Goal: Task Accomplishment & Management: Manage account settings

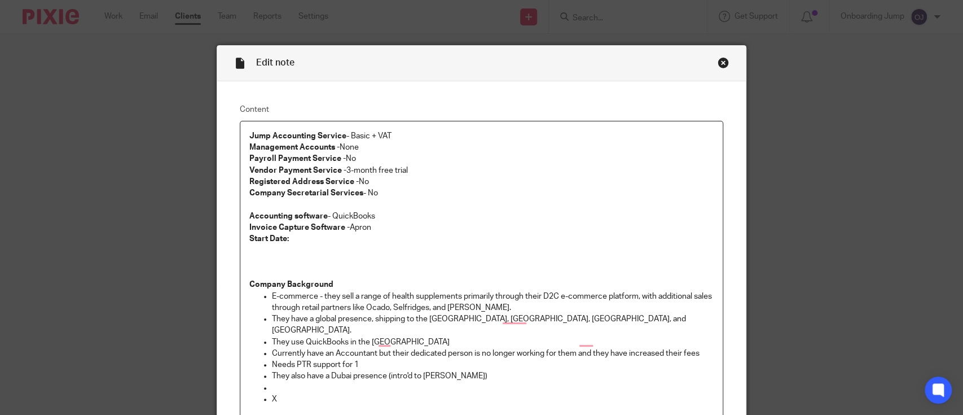
click at [718, 64] on div "Close this dialog window" at bounding box center [723, 62] width 11 height 11
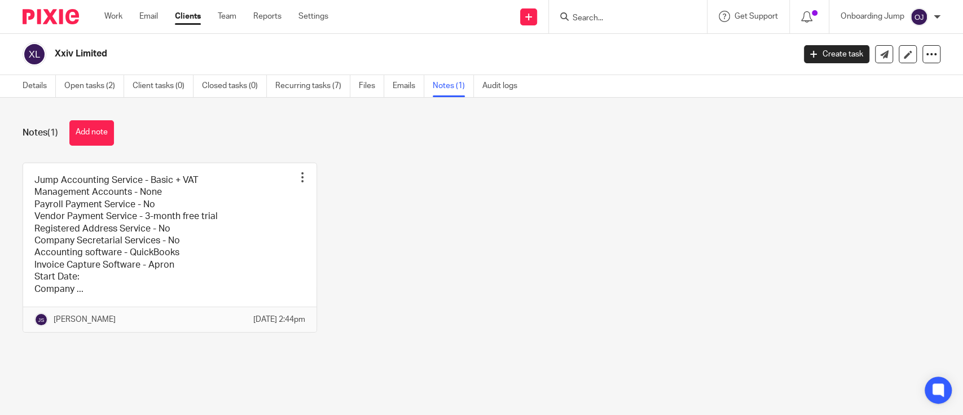
click at [656, 20] on input "Search" at bounding box center [623, 19] width 102 height 10
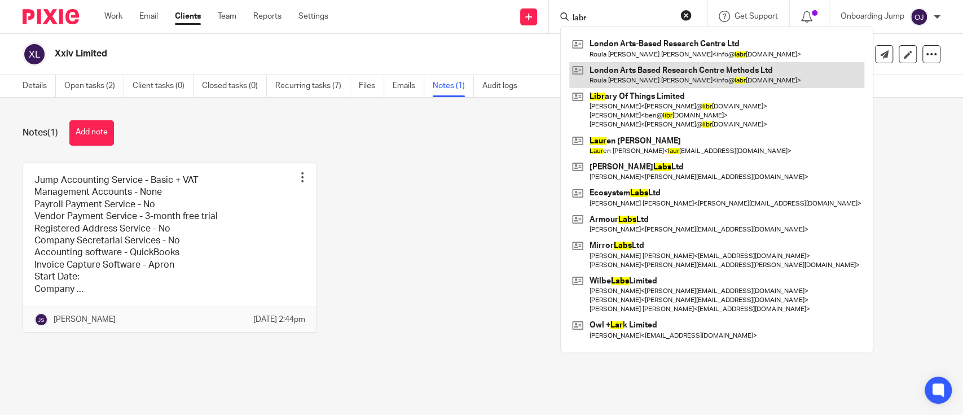
type input "labr"
click at [628, 71] on link at bounding box center [716, 75] width 295 height 26
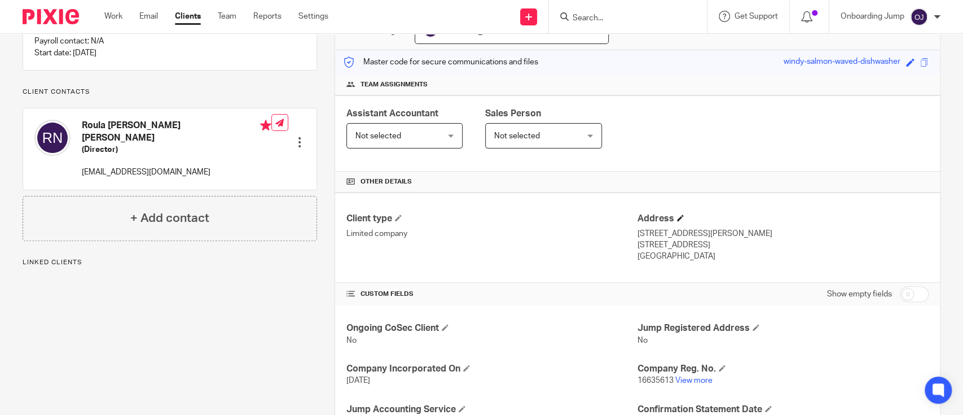
scroll to position [226, 0]
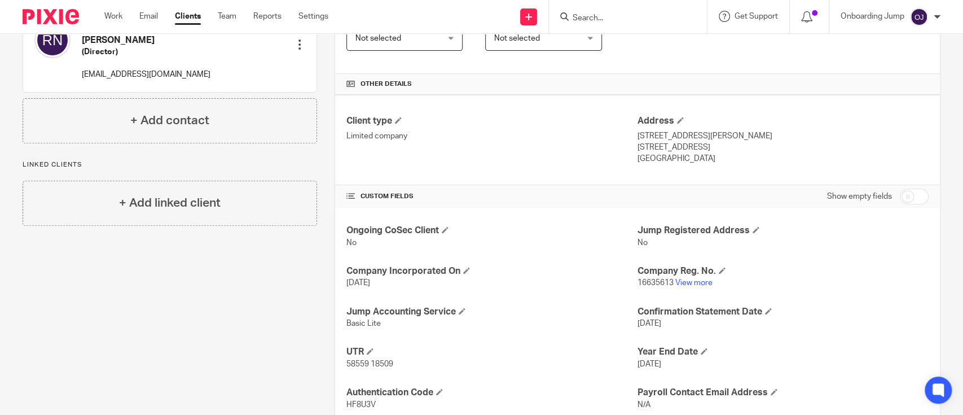
click at [640, 26] on div at bounding box center [628, 16] width 158 height 33
click at [646, 17] on input "Search" at bounding box center [623, 19] width 102 height 10
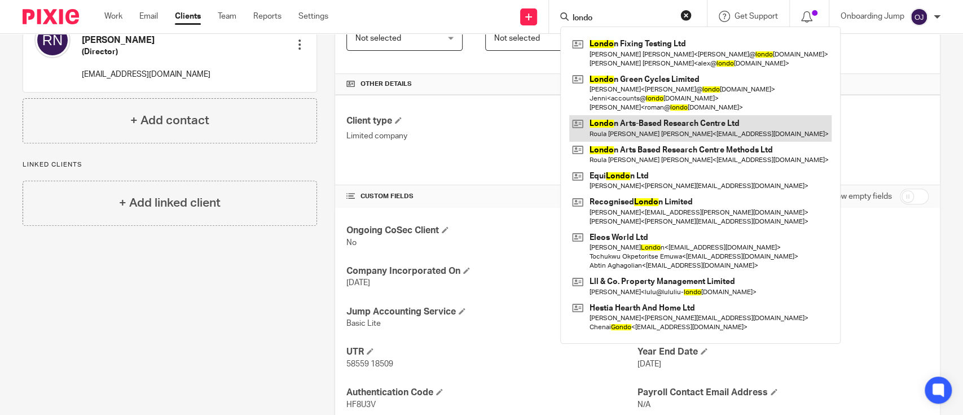
type input "londo"
click at [671, 121] on link at bounding box center [700, 128] width 262 height 26
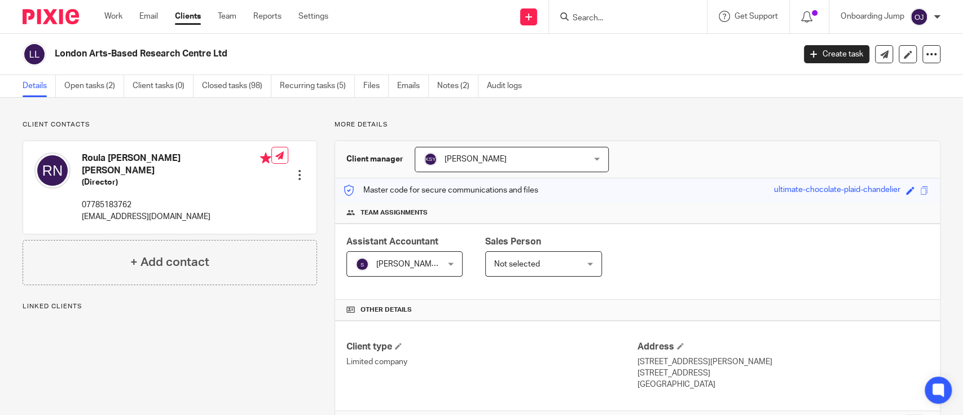
click at [629, 8] on div at bounding box center [628, 16] width 158 height 33
click at [614, 19] on input "Search" at bounding box center [623, 19] width 102 height 10
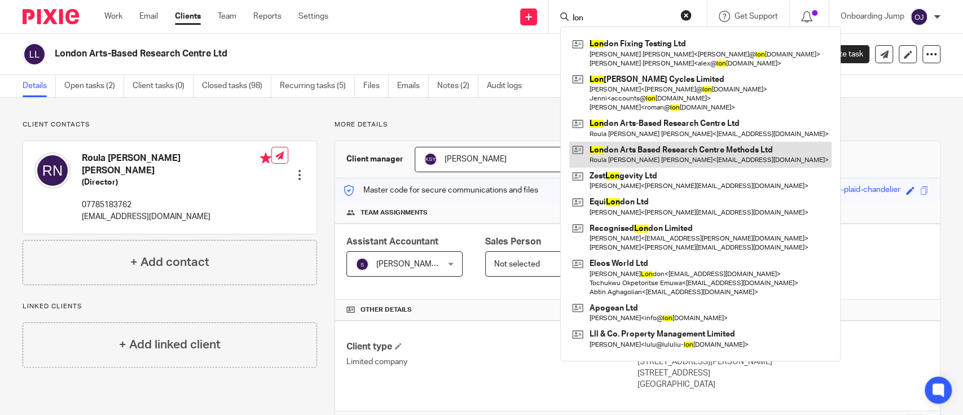
type input "lon"
click at [669, 159] on link at bounding box center [700, 155] width 262 height 26
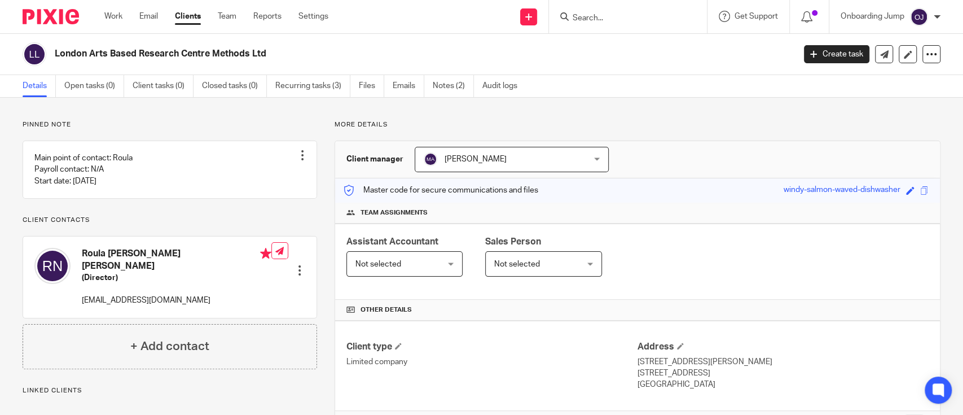
click at [379, 265] on span "Not selected" at bounding box center [379, 264] width 46 height 8
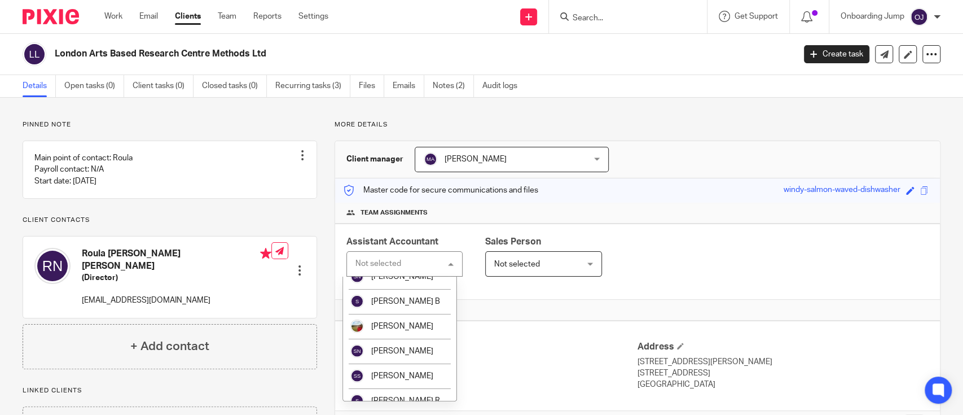
scroll to position [1956, 0]
click at [403, 141] on li "[PERSON_NAME] S" at bounding box center [400, 128] width 114 height 25
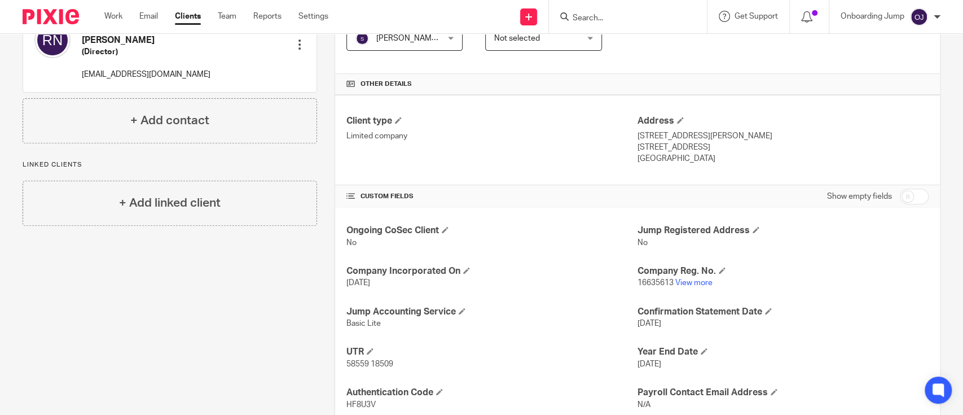
scroll to position [277, 0]
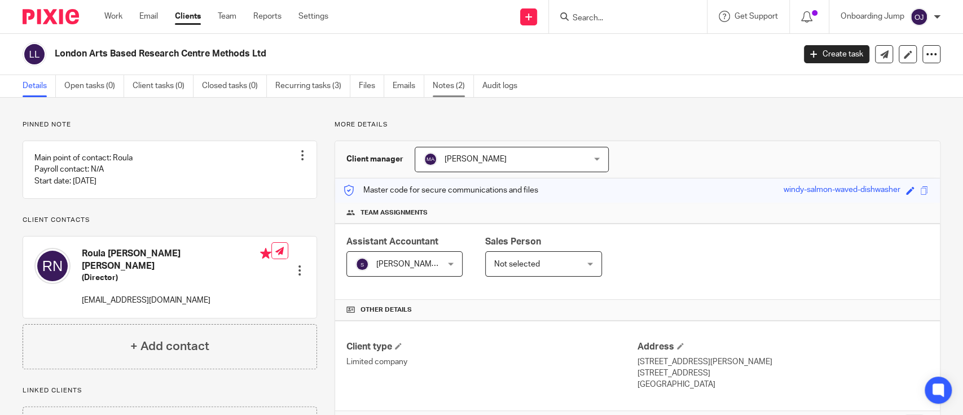
click at [451, 89] on link "Notes (2)" at bounding box center [453, 86] width 41 height 22
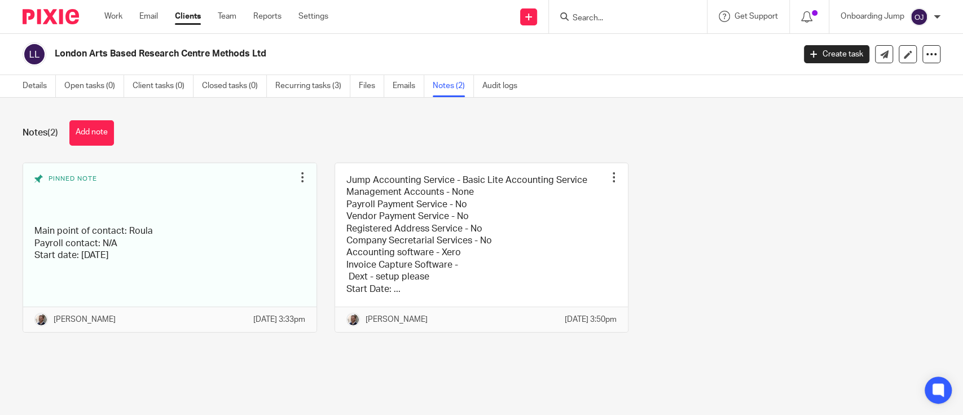
click at [15, 81] on div "Details Open tasks (0) Client tasks (0) Closed tasks (0) Recurring tasks (3) Fi…" at bounding box center [273, 86] width 546 height 22
click at [32, 88] on link "Details" at bounding box center [39, 86] width 33 height 22
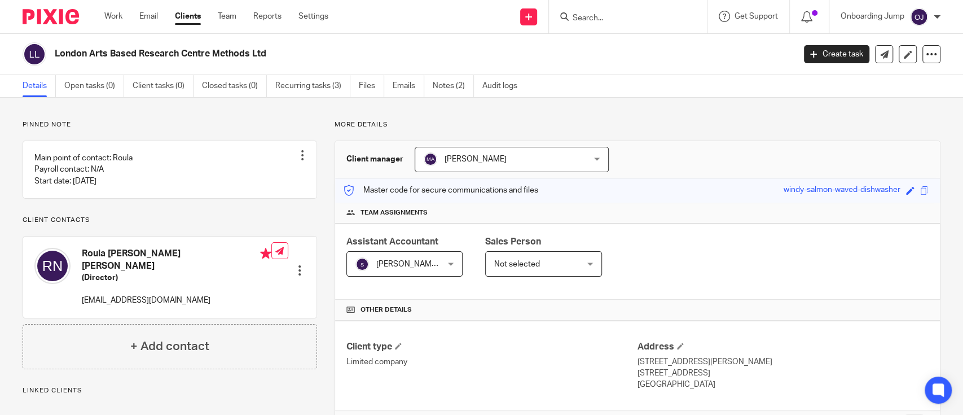
scroll to position [226, 0]
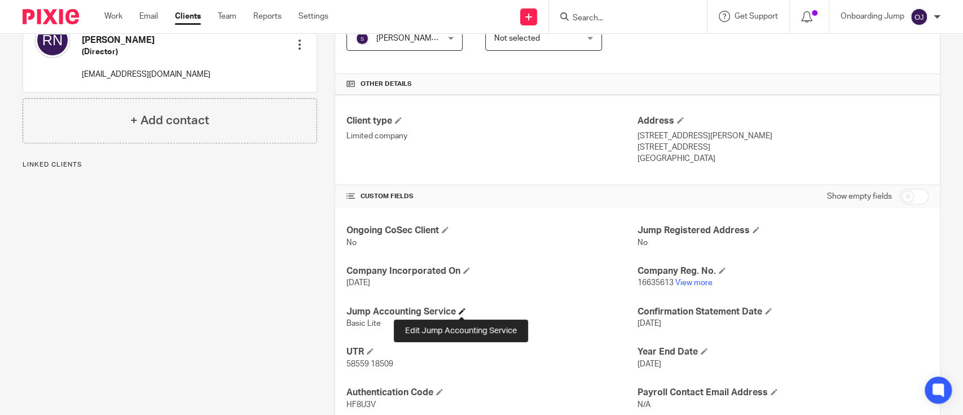
click at [460, 312] on span at bounding box center [462, 311] width 7 height 7
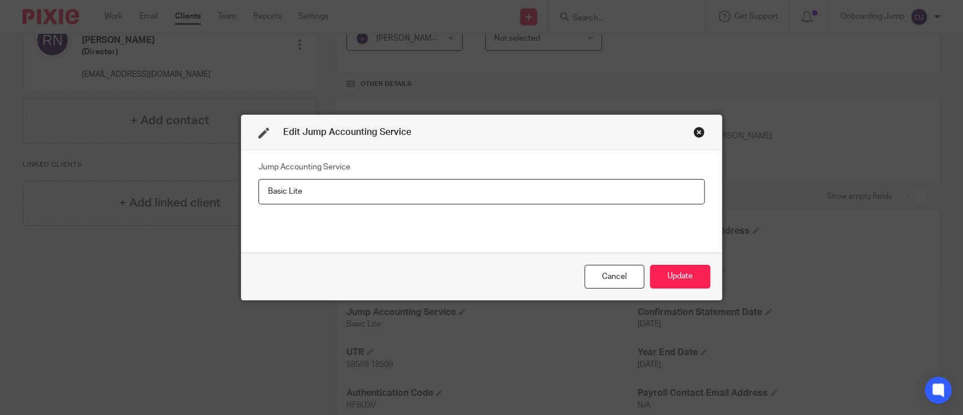
click at [284, 198] on input "Basic Lite" at bounding box center [481, 191] width 447 height 25
click at [292, 190] on input "Basic +n Lite" at bounding box center [481, 191] width 447 height 25
type input "Basic + Payroll Lite"
click at [679, 268] on button "Update" at bounding box center [680, 277] width 60 height 24
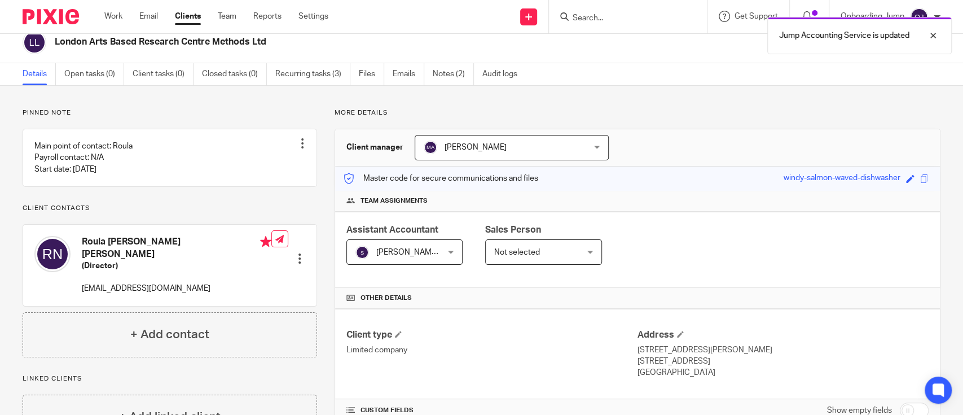
scroll to position [0, 0]
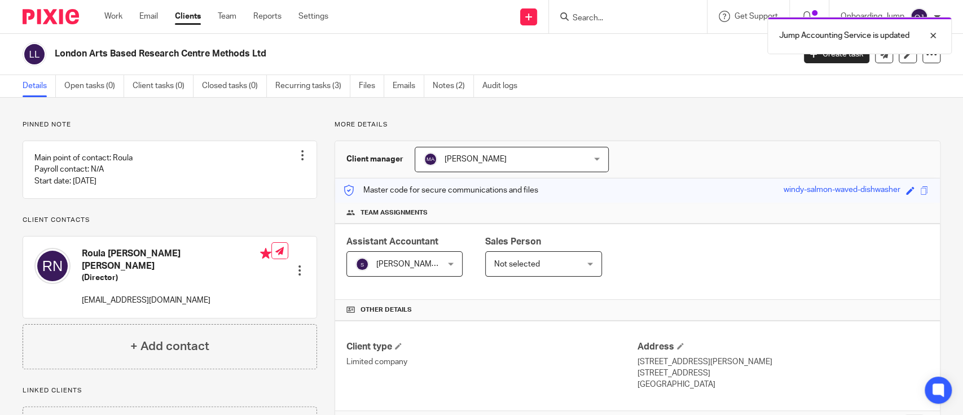
drag, startPoint x: 280, startPoint y: 56, endPoint x: 54, endPoint y: 52, distance: 226.9
click at [54, 52] on div "London Arts Based Research Centre Methods Ltd" at bounding box center [405, 54] width 765 height 24
copy h2 "London Arts Based Research Centre Methods Ltd"
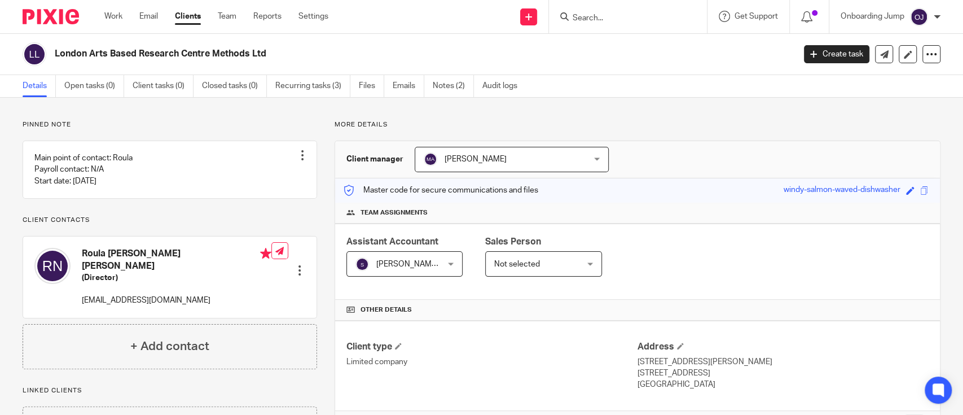
click at [650, 22] on input "Search" at bounding box center [623, 19] width 102 height 10
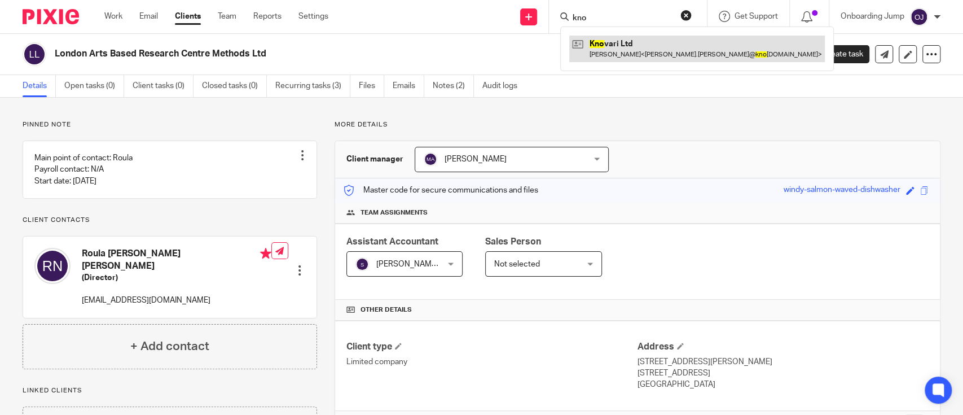
type input "kno"
click at [637, 42] on link at bounding box center [697, 49] width 256 height 26
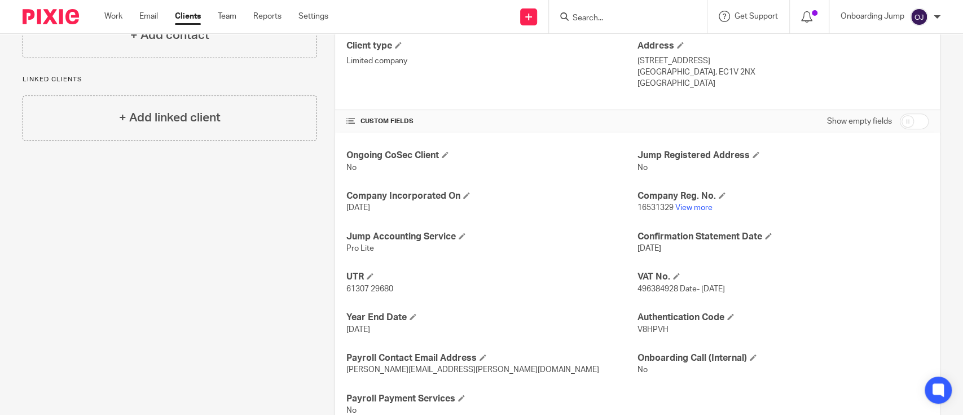
scroll to position [75, 0]
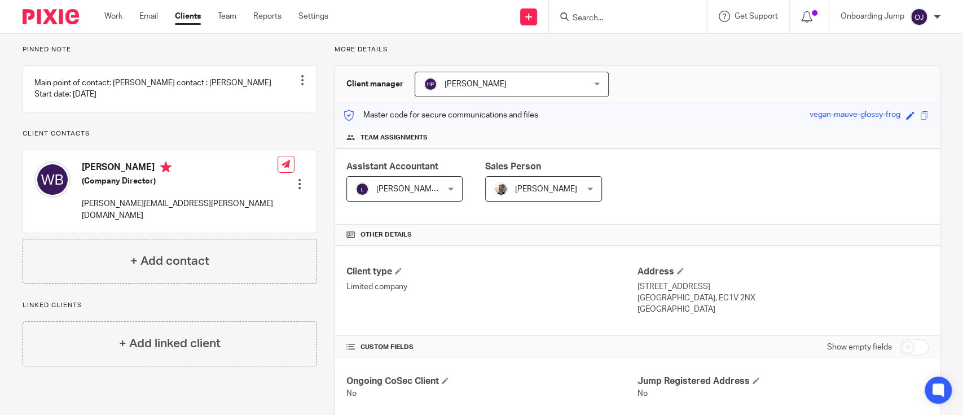
click at [624, 20] on input "Search" at bounding box center [623, 19] width 102 height 10
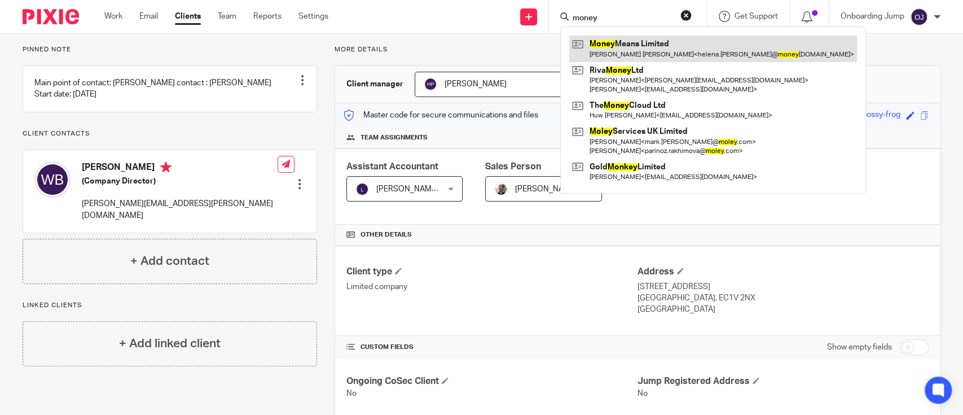
type input "money"
click at [641, 38] on link at bounding box center [713, 49] width 288 height 26
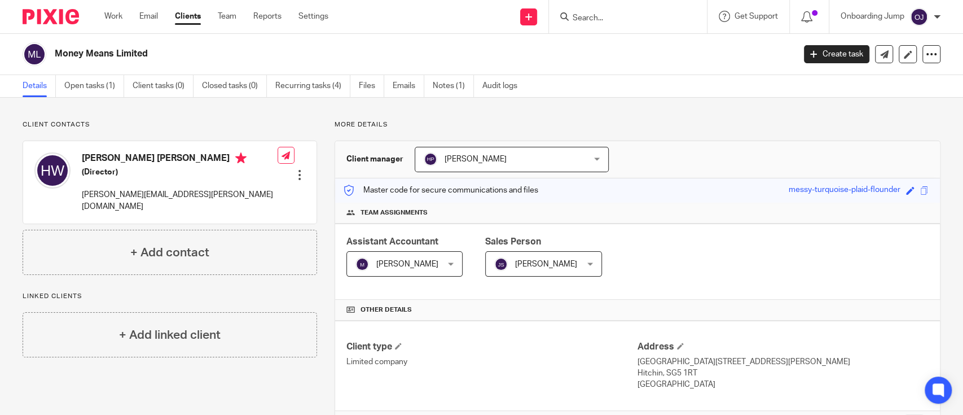
drag, startPoint x: 176, startPoint y: 54, endPoint x: 38, endPoint y: 63, distance: 138.0
click at [38, 63] on div "Money Means Limited" at bounding box center [405, 54] width 765 height 24
copy div "Money Means Limited"
click at [633, 14] on input "Search" at bounding box center [623, 19] width 102 height 10
click at [622, 21] on input "Search" at bounding box center [623, 19] width 102 height 10
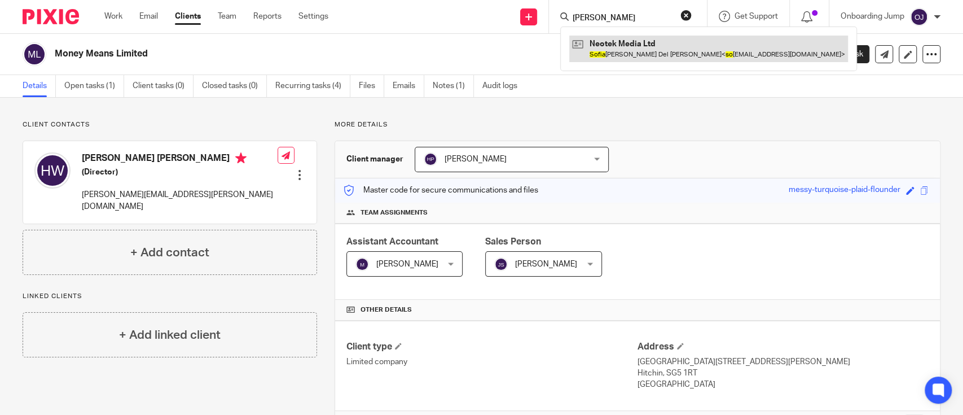
type input "sofia so"
click at [652, 49] on link at bounding box center [708, 49] width 279 height 26
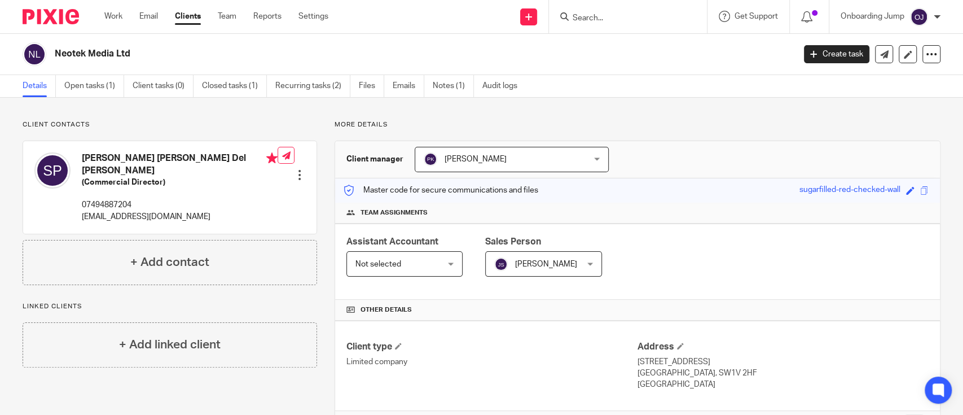
click at [623, 16] on input "Search" at bounding box center [623, 19] width 102 height 10
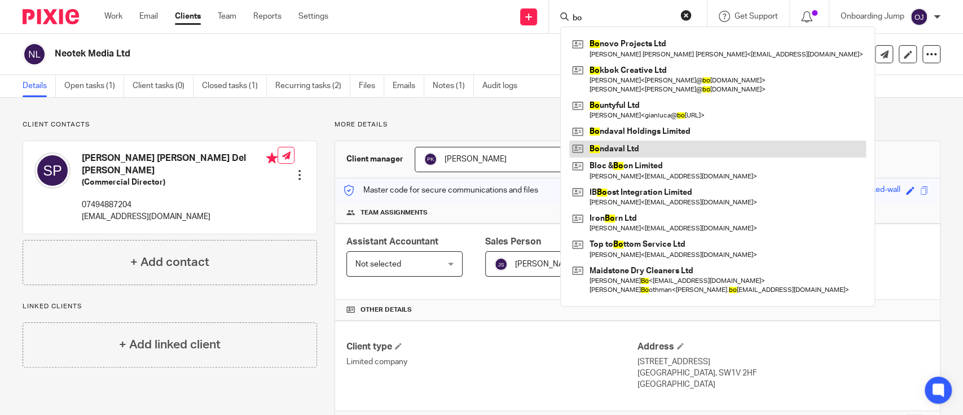
type input "bo"
click at [673, 141] on link at bounding box center [717, 149] width 297 height 17
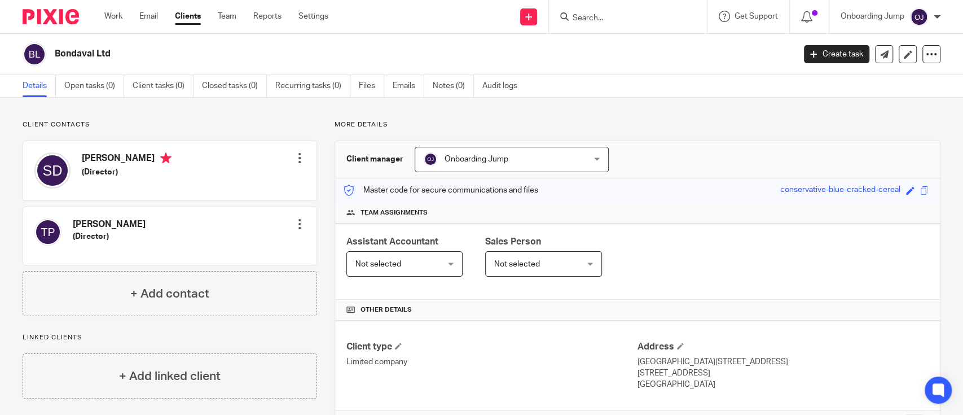
click at [661, 15] on input "Search" at bounding box center [623, 19] width 102 height 10
paste input "Bondaval Holdings Limited"
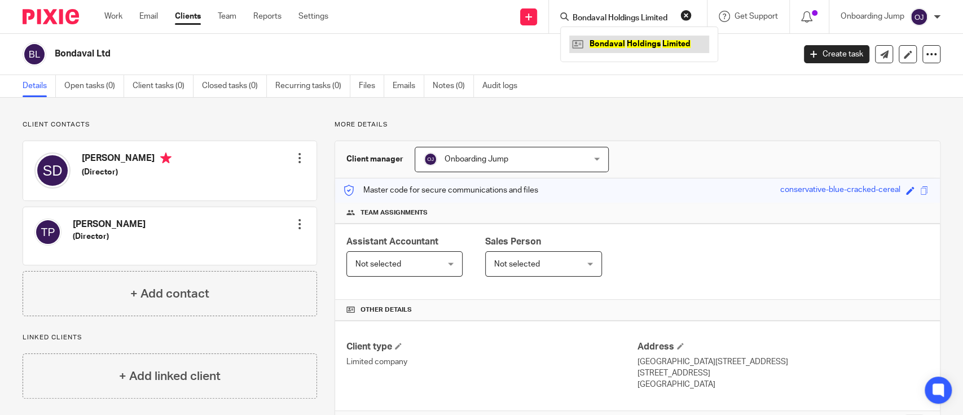
type input "Bondaval Holdings Limited"
click at [659, 46] on link at bounding box center [639, 44] width 140 height 17
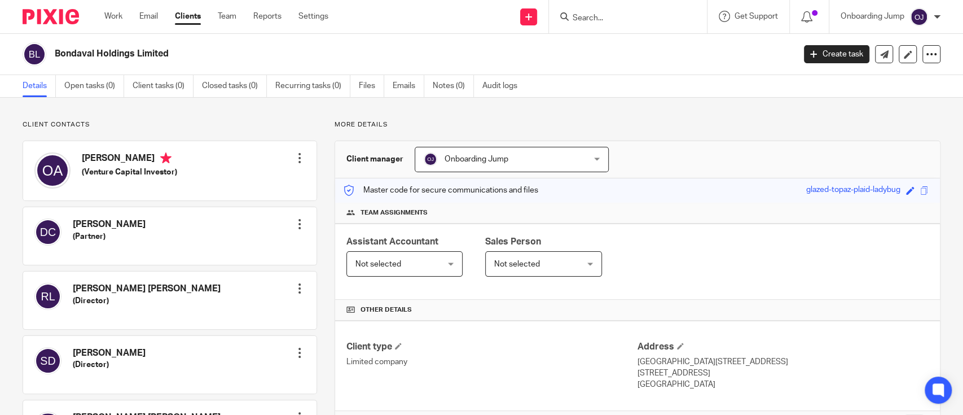
scroll to position [220, 0]
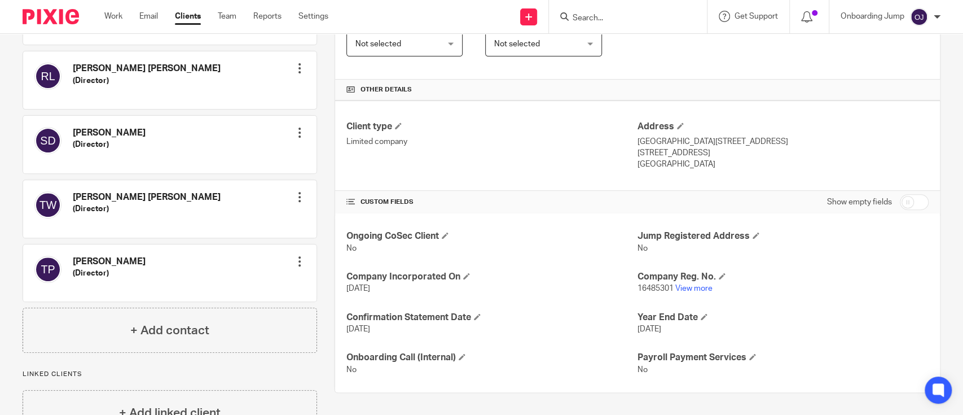
click at [595, 14] on input "Search" at bounding box center [623, 19] width 102 height 10
paste input "[MEDICAL_DATA] Technologies Limited"
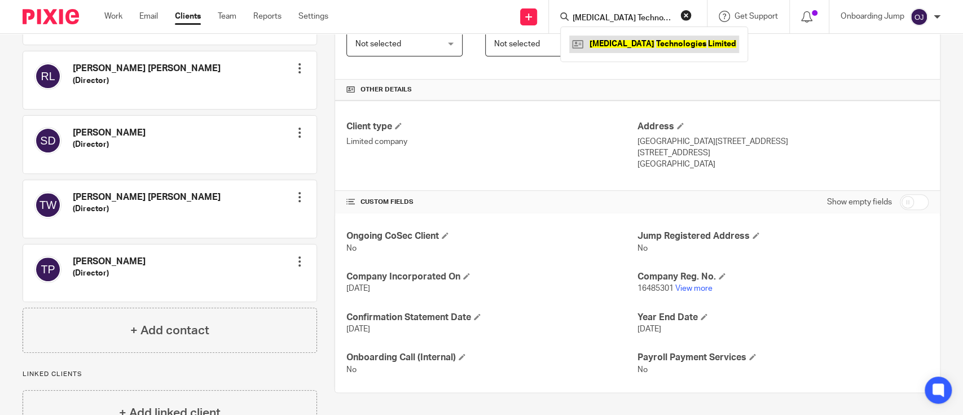
type input "Bal Technologies Limited"
drag, startPoint x: 658, startPoint y: 36, endPoint x: 651, endPoint y: 41, distance: 9.3
click at [657, 36] on link at bounding box center [654, 44] width 170 height 17
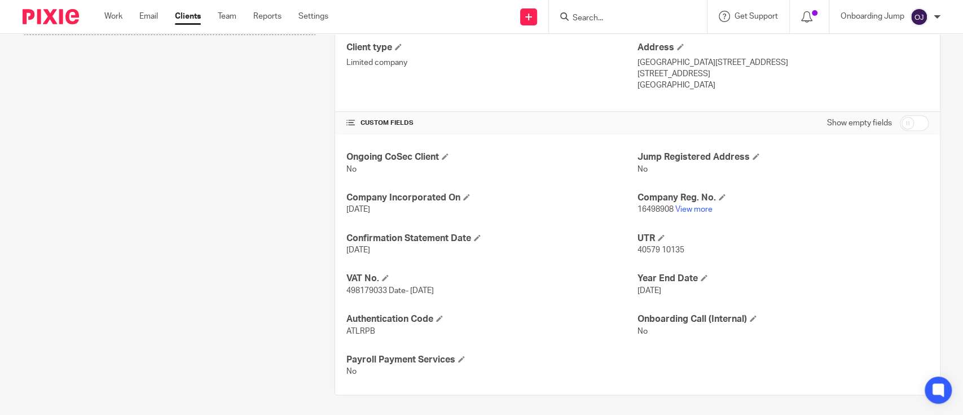
scroll to position [301, 0]
click at [357, 287] on span "498179033 Date- [DATE]" at bounding box center [390, 289] width 87 height 8
copy span "498179033"
click at [382, 273] on span at bounding box center [385, 276] width 7 height 7
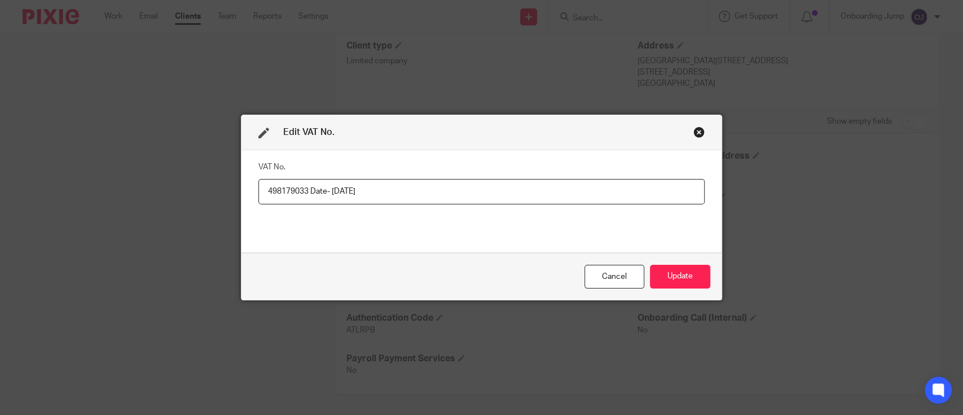
click at [333, 192] on input "498179033 Date- [DATE]" at bounding box center [481, 191] width 447 height 25
type input "498179033 Date- [DATE]"
click at [683, 265] on button "Update" at bounding box center [680, 277] width 60 height 24
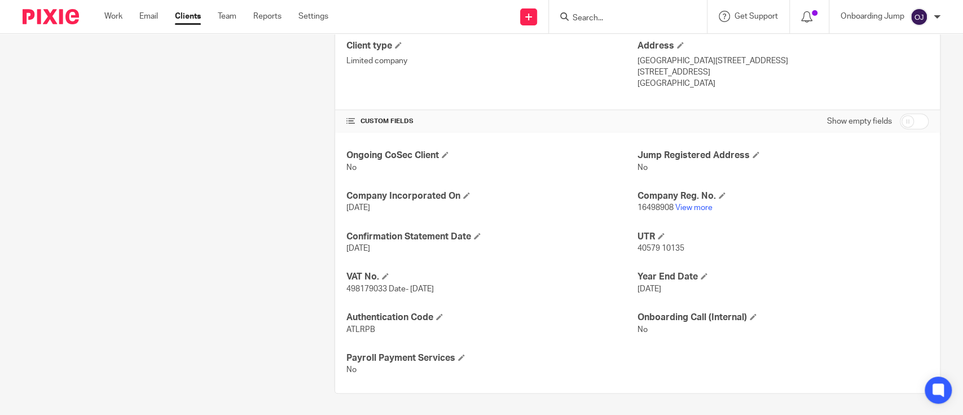
click at [629, 17] on input "Search" at bounding box center [623, 19] width 102 height 10
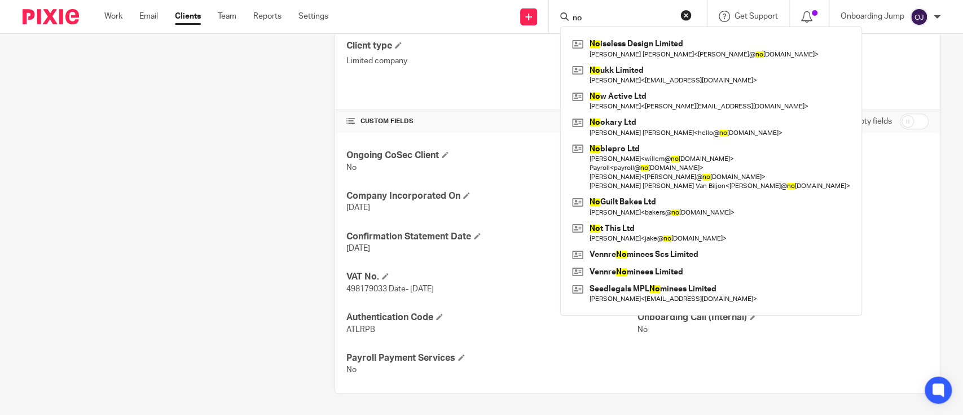
type input "n"
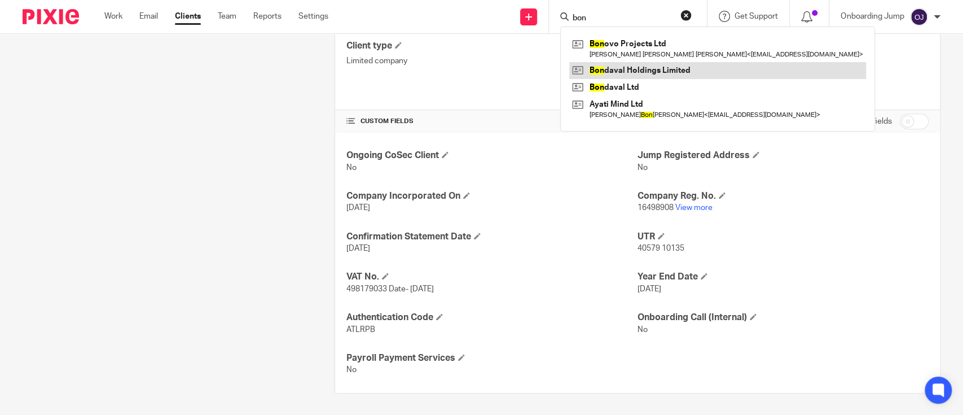
type input "bon"
click at [648, 65] on link at bounding box center [717, 70] width 297 height 17
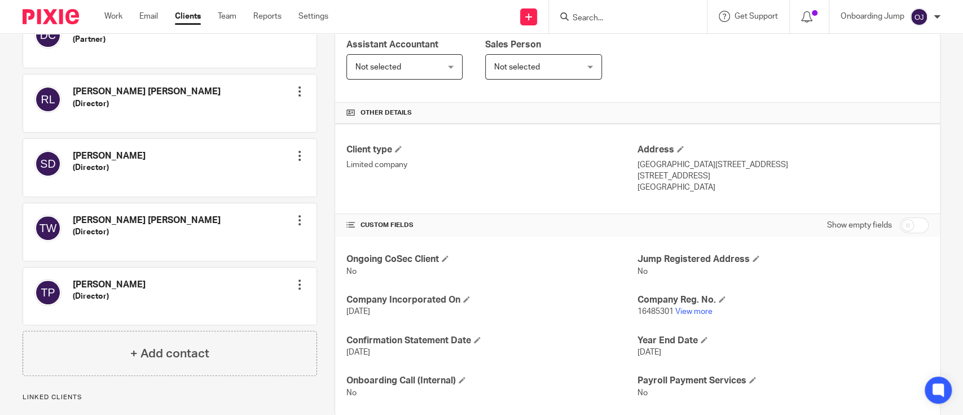
scroll to position [220, 0]
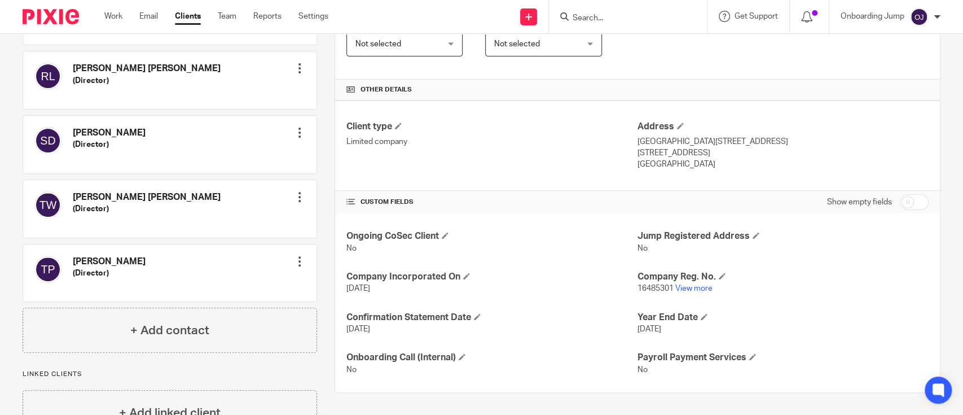
click at [598, 7] on div at bounding box center [628, 16] width 158 height 33
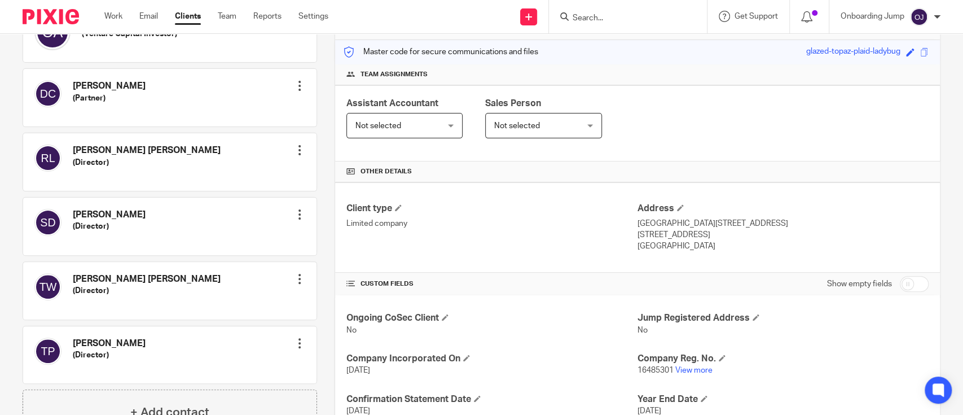
scroll to position [262, 0]
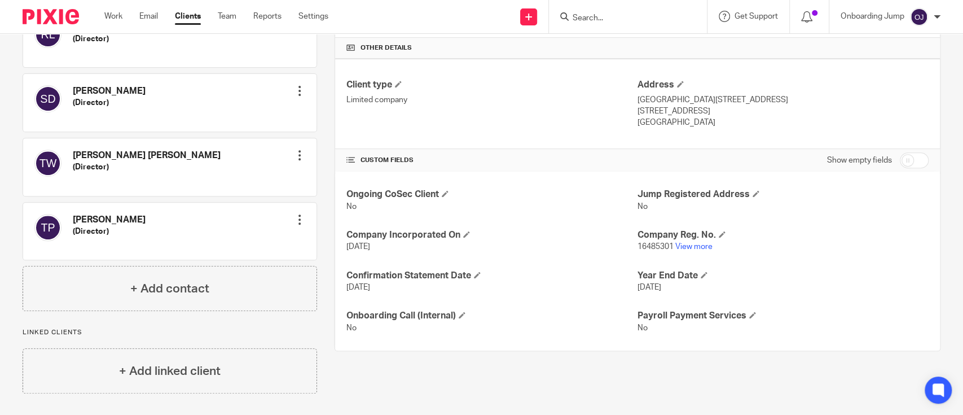
drag, startPoint x: 905, startPoint y: 157, endPoint x: 894, endPoint y: 167, distance: 14.8
click at [905, 157] on input "checkbox" at bounding box center [914, 160] width 29 height 16
checkbox input "true"
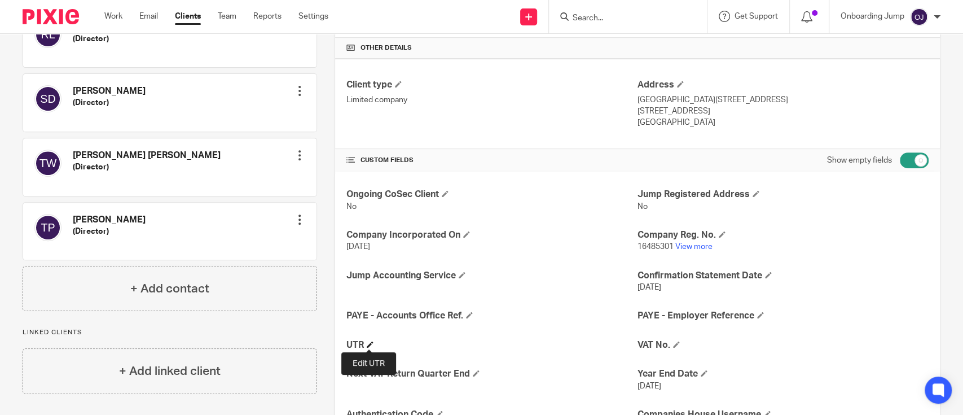
click at [367, 342] on span at bounding box center [370, 344] width 7 height 7
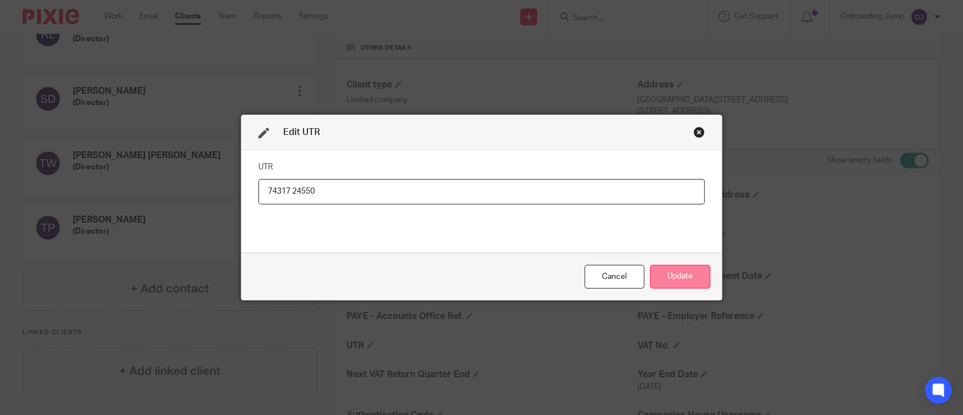
type input "74317 24550"
click at [667, 276] on button "Update" at bounding box center [680, 277] width 60 height 24
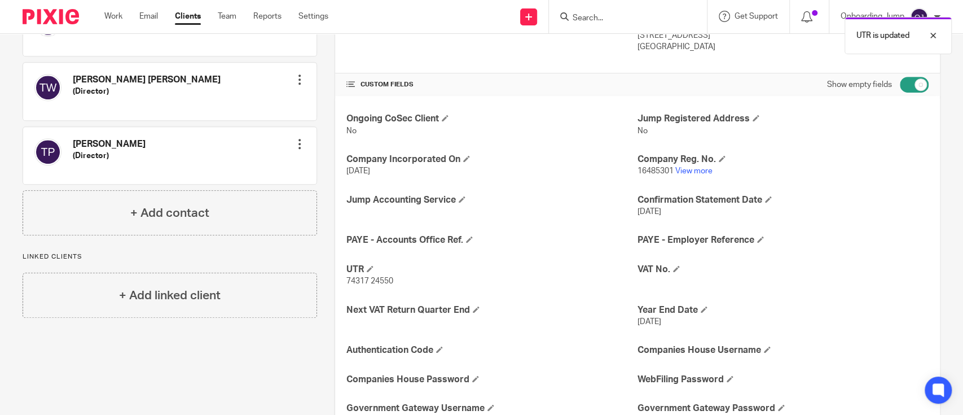
scroll to position [413, 0]
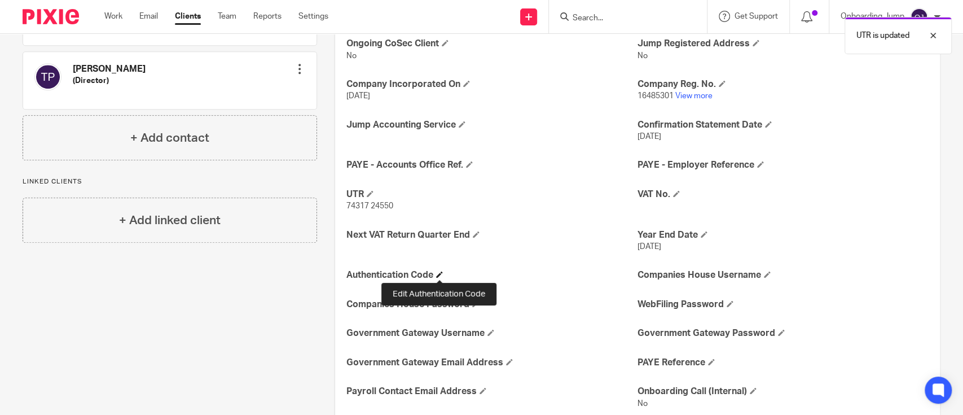
click at [440, 277] on span at bounding box center [439, 274] width 7 height 7
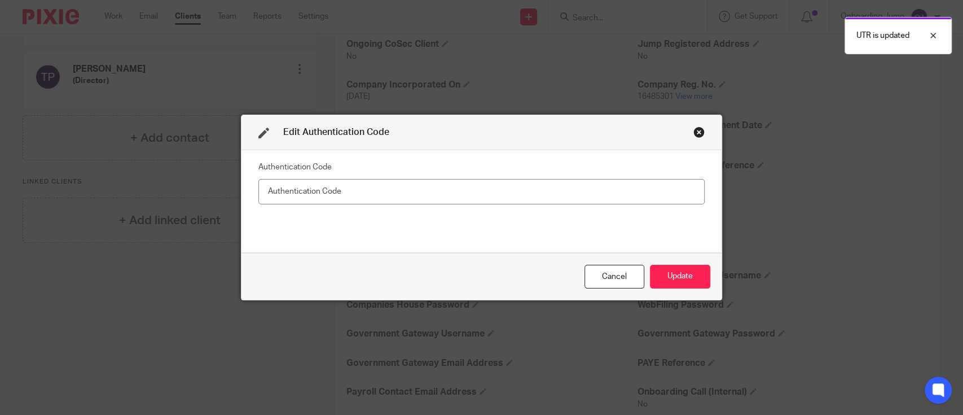
type input "74317 24550"
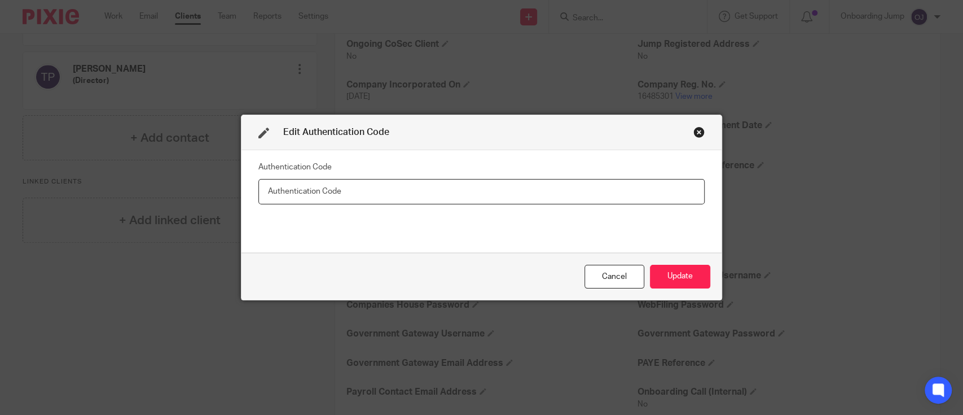
paste input "LLEYY6"
type input "LLEYY6"
click at [683, 265] on button "Update" at bounding box center [680, 277] width 60 height 24
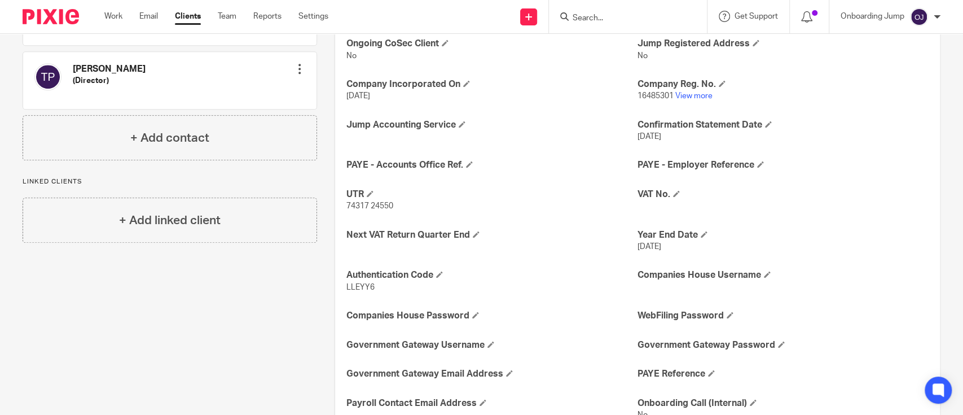
click at [611, 16] on input "Search" at bounding box center [623, 19] width 102 height 10
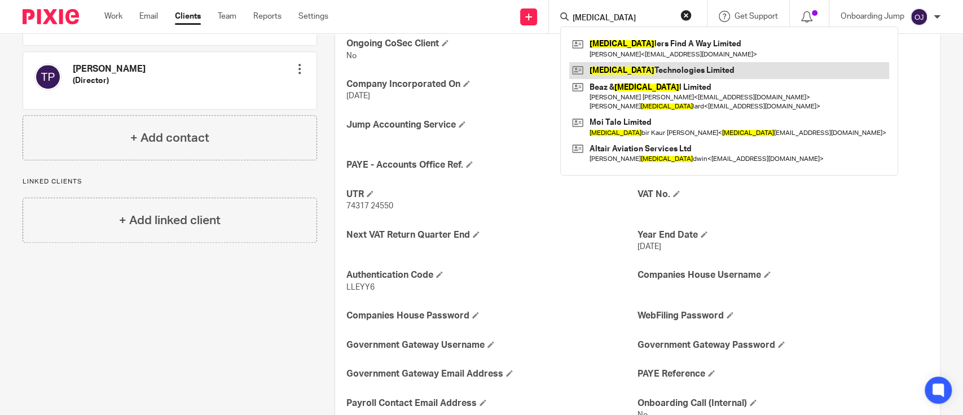
type input "bal"
click at [673, 72] on link at bounding box center [729, 70] width 320 height 17
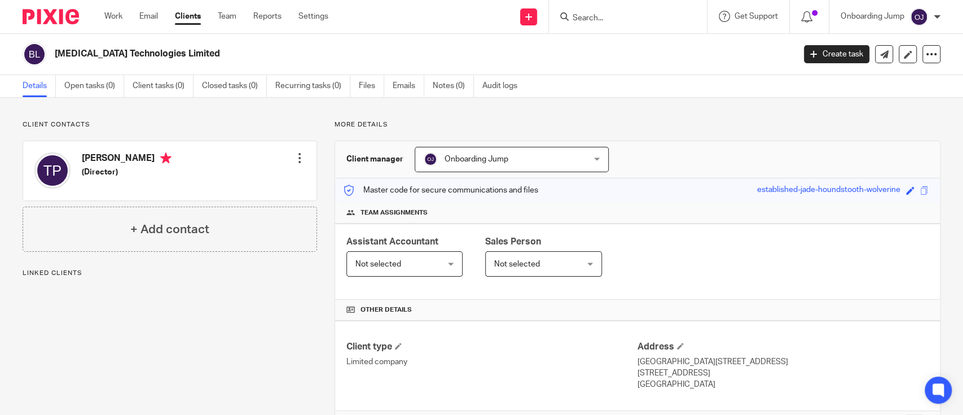
scroll to position [301, 0]
